Goal: Browse casually: Explore the website without a specific task or goal

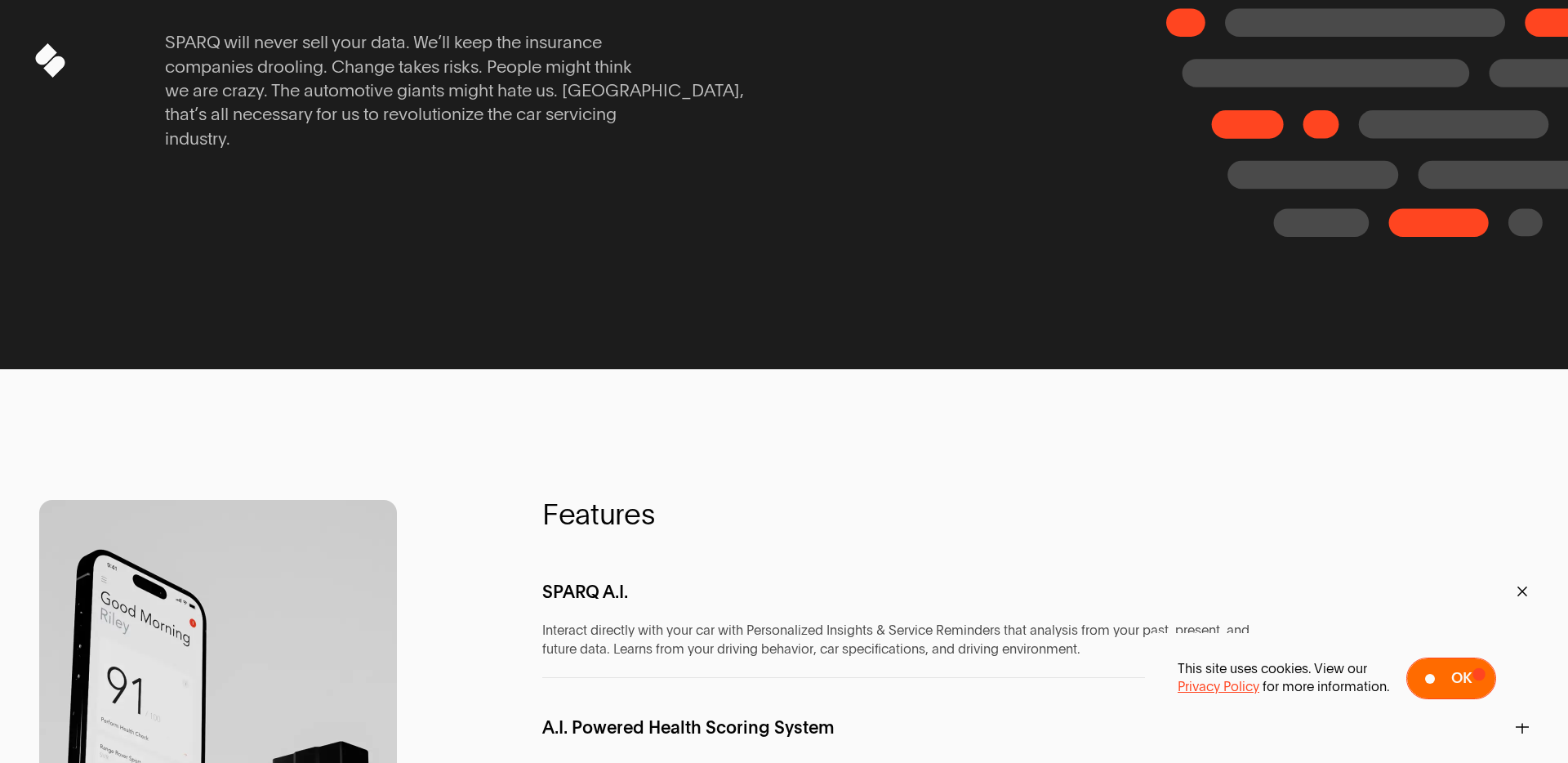
click at [1479, 674] on span at bounding box center [1451, 678] width 88 height 40
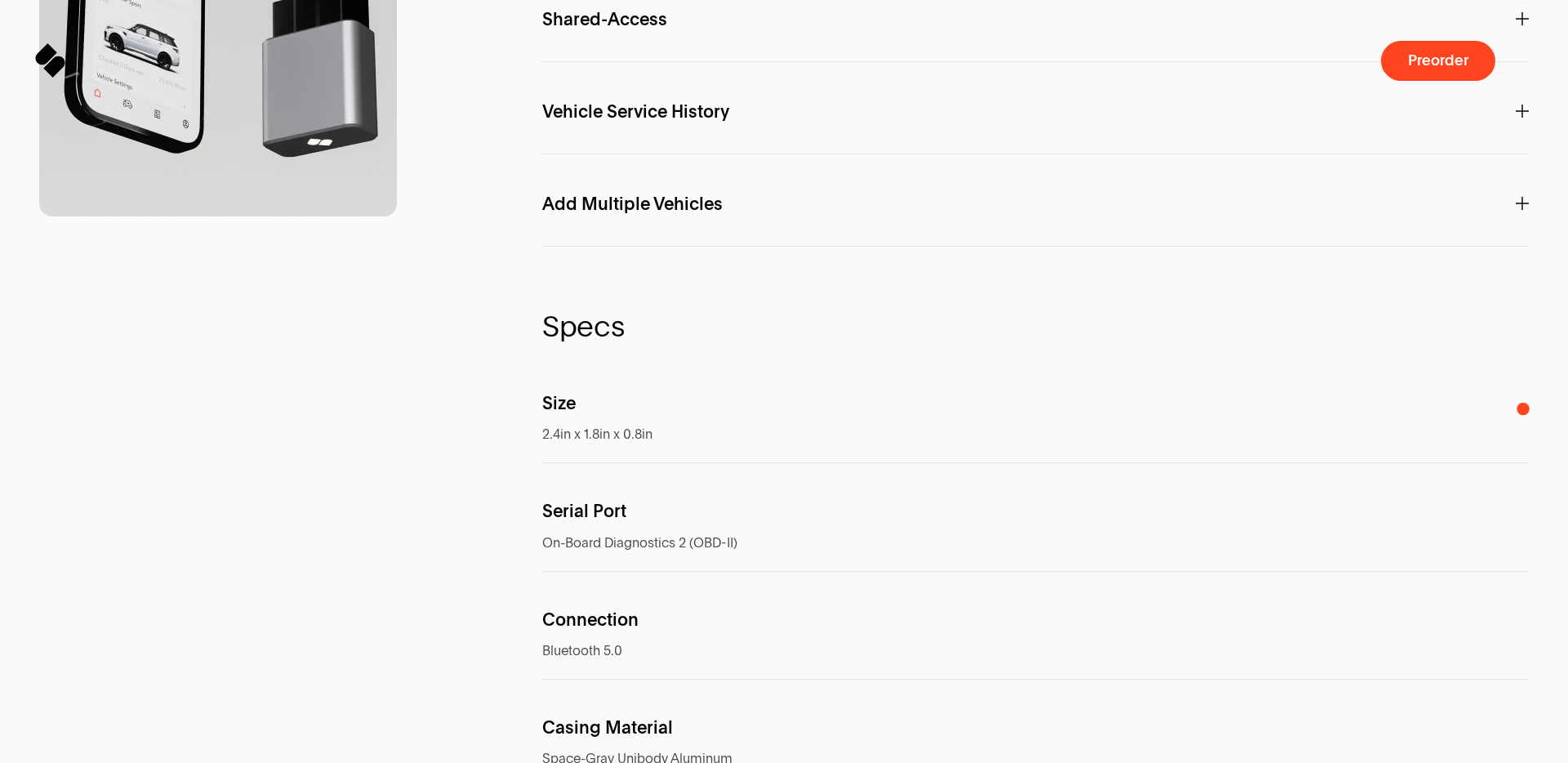
click at [1523, 25] on icon at bounding box center [1521, 18] width 13 height 13
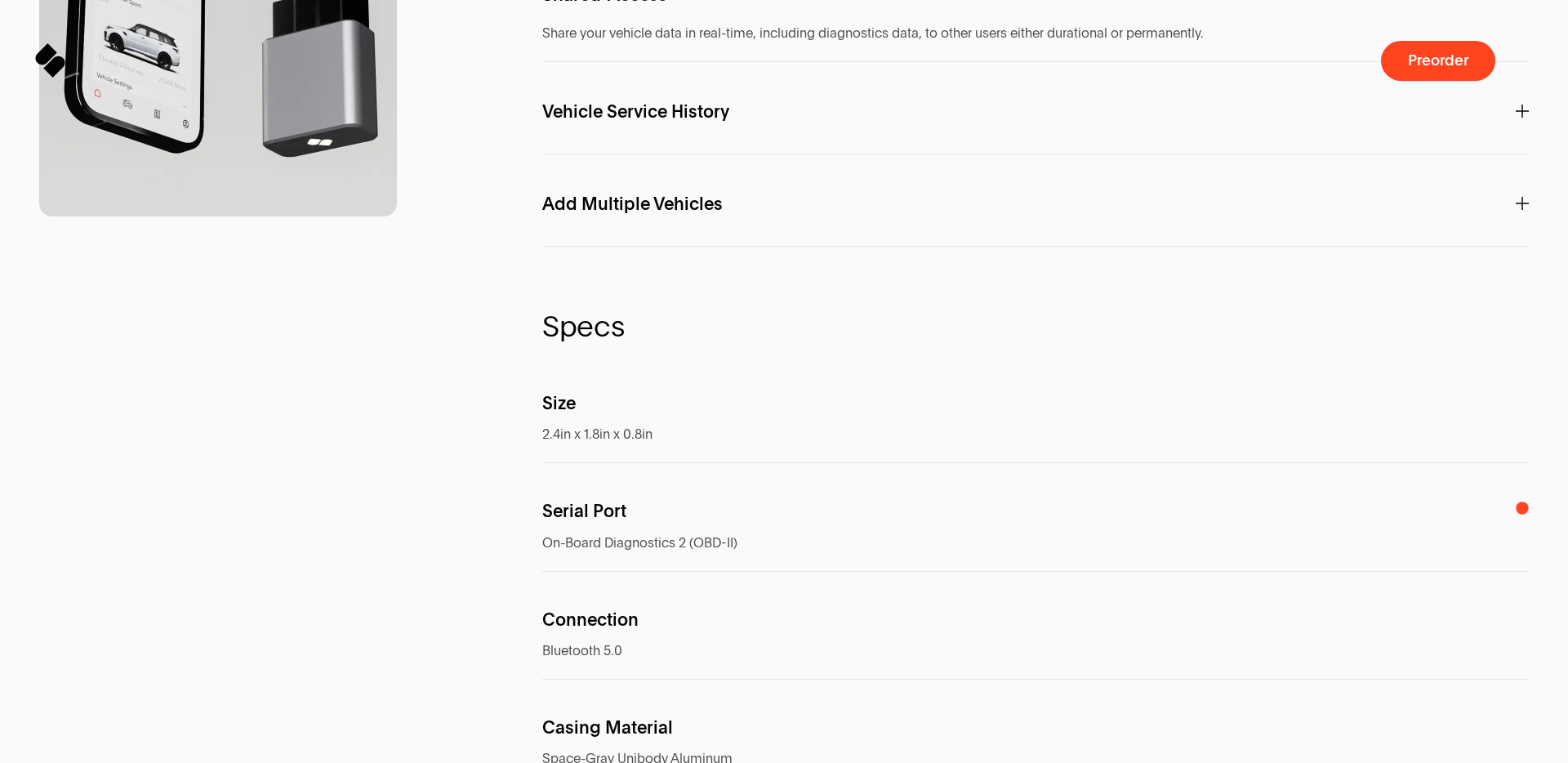
click at [1522, 121] on span at bounding box center [1521, 111] width 13 height 21
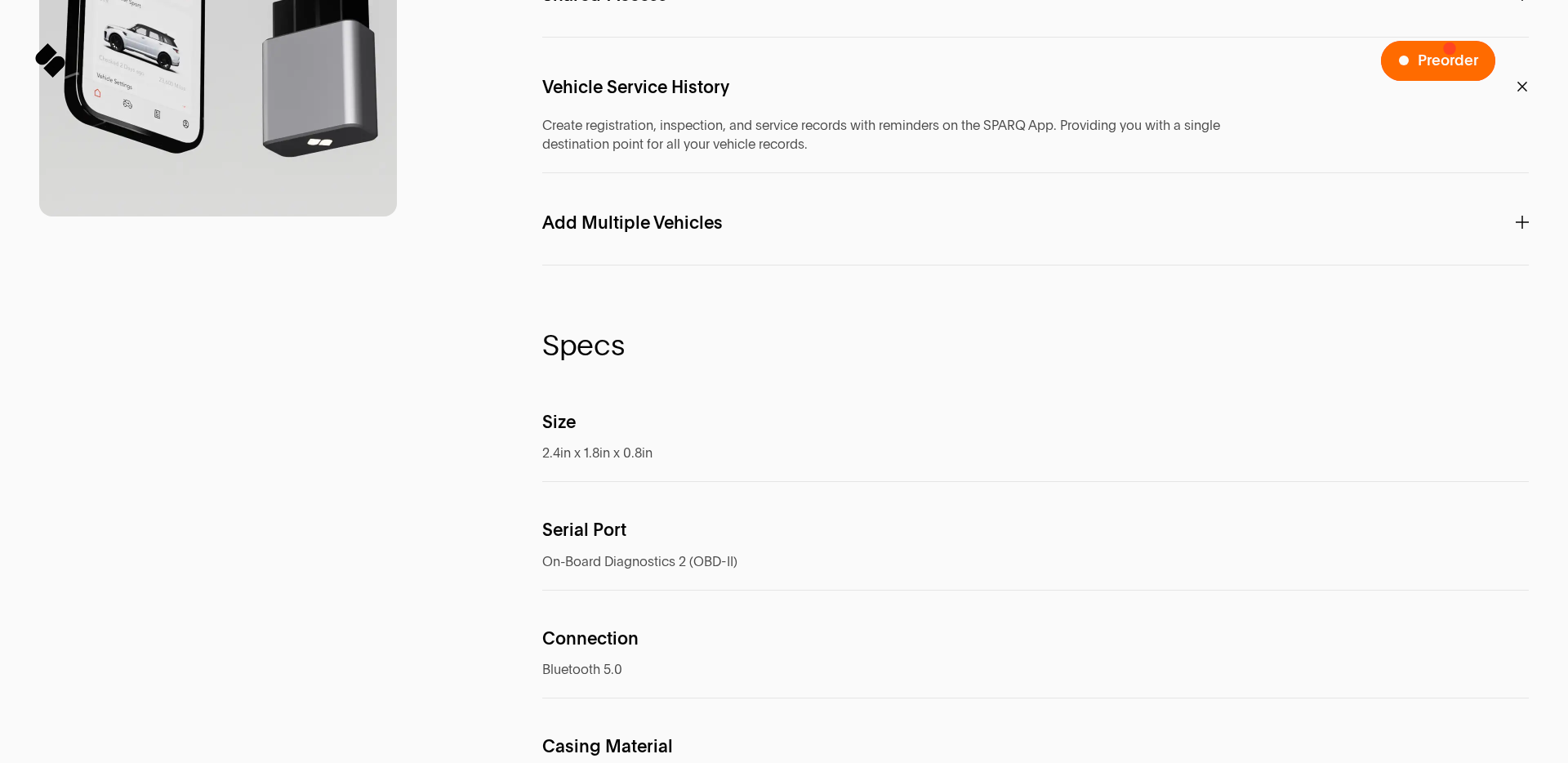
click at [1450, 48] on span "Preorder a SPARQ Diagnostics Device" at bounding box center [1438, 61] width 114 height 40
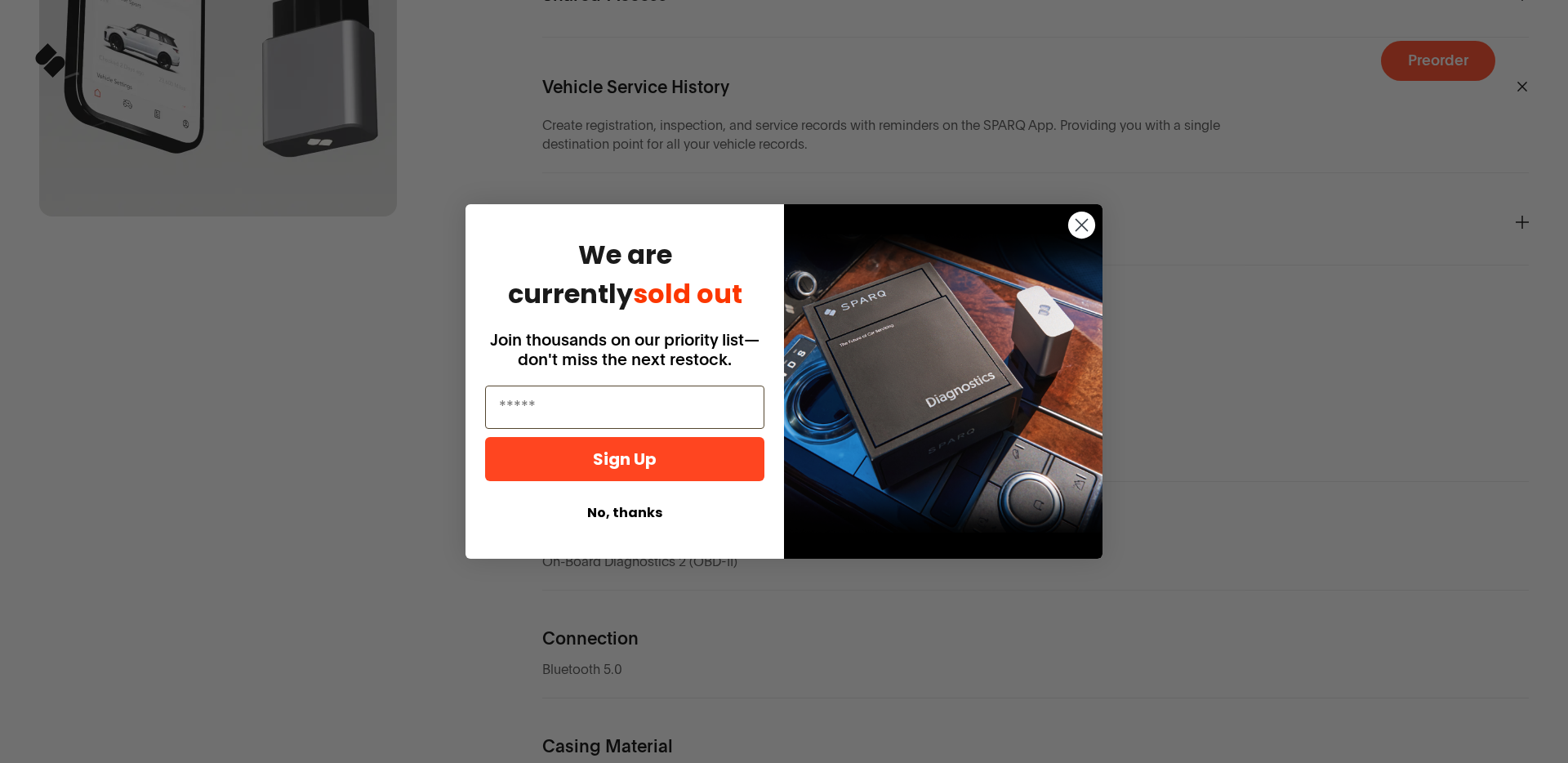
click at [1081, 230] on circle "Close dialog" at bounding box center [1081, 225] width 27 height 27
